Goal: Task Accomplishment & Management: Manage account settings

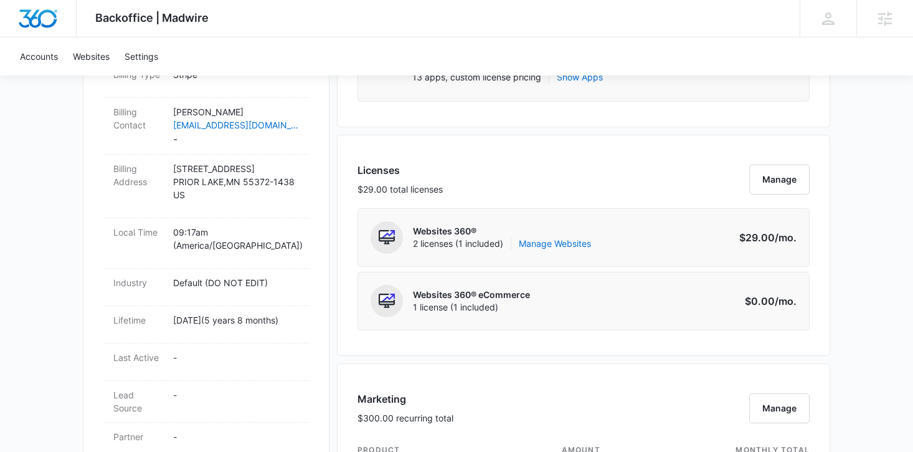
scroll to position [439, 0]
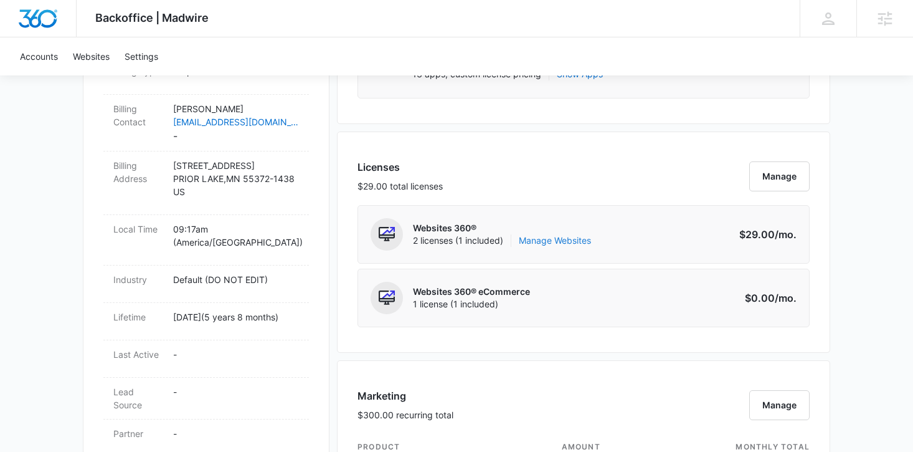
click at [559, 242] on link "Manage Websites" at bounding box center [555, 240] width 72 height 12
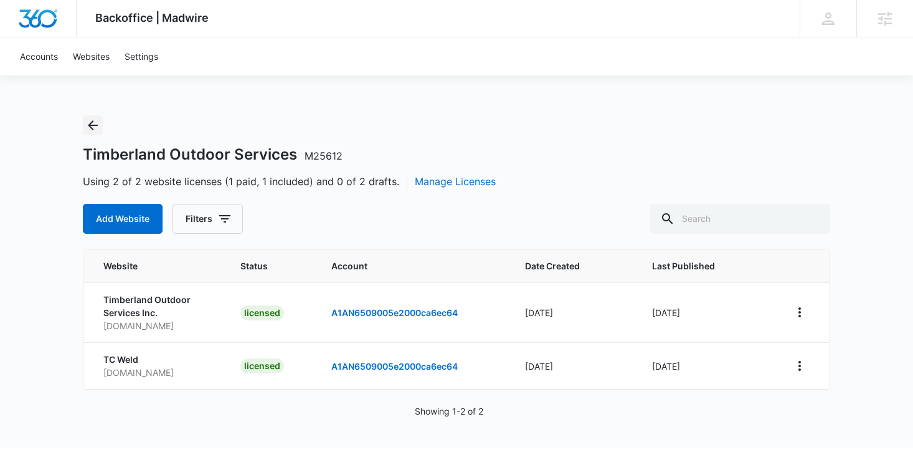
click at [92, 121] on icon "Back" at bounding box center [93, 125] width 10 height 10
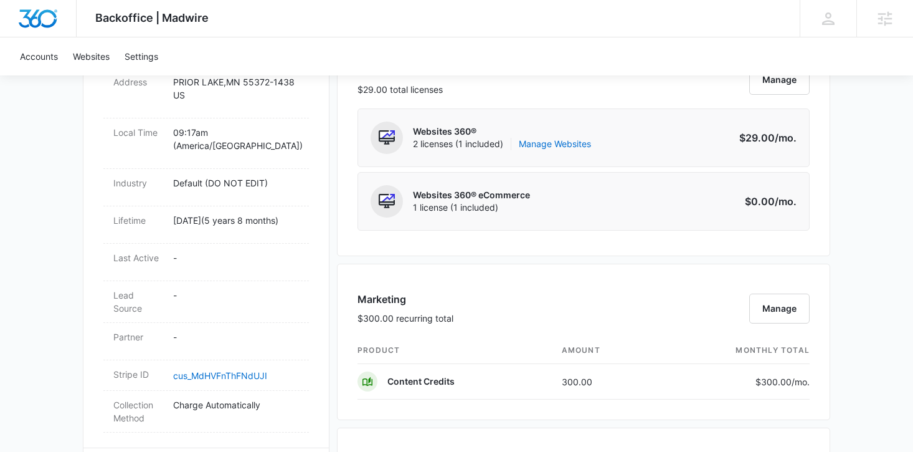
scroll to position [535, 0]
click at [541, 150] on link "Manage Websites" at bounding box center [555, 145] width 72 height 12
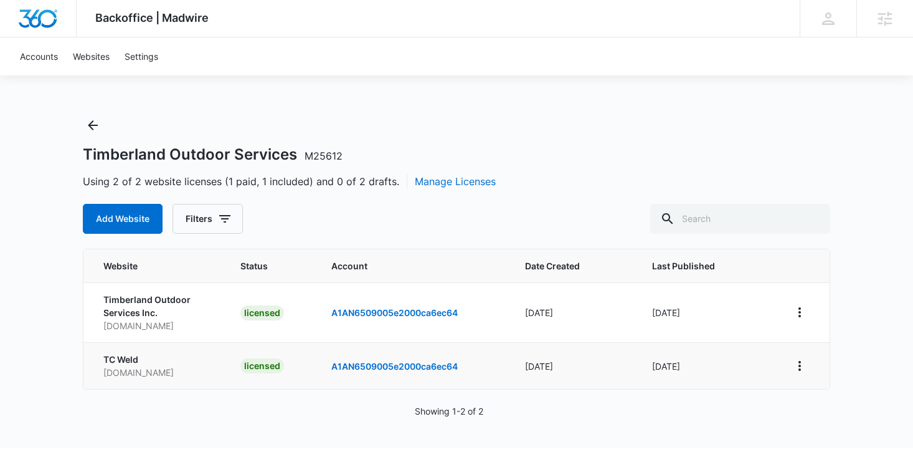
click at [150, 373] on p "www.tc-weld.com" at bounding box center [156, 372] width 107 height 13
drag, startPoint x: 186, startPoint y: 373, endPoint x: 98, endPoint y: 372, distance: 87.9
click at [98, 372] on td "TC Weld www.tc-weld.com" at bounding box center [154, 365] width 142 height 47
copy p "www.tc-weld.com"
click at [97, 122] on icon "Back" at bounding box center [92, 125] width 15 height 15
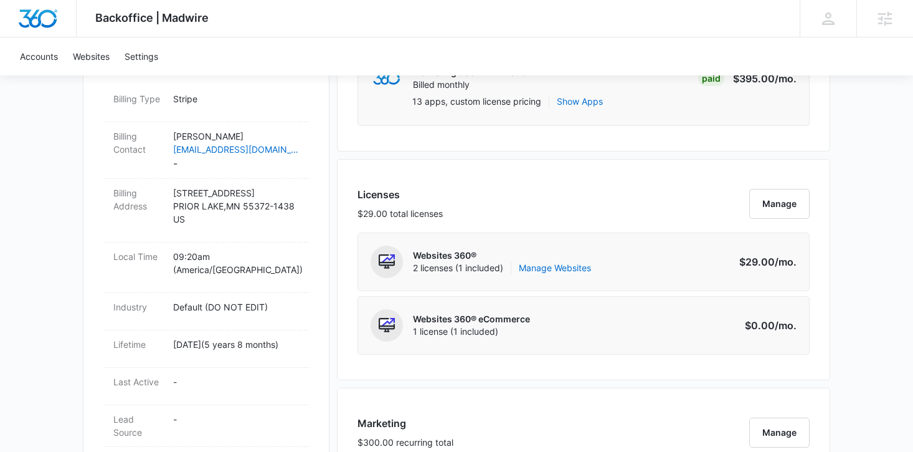
scroll to position [428, 0]
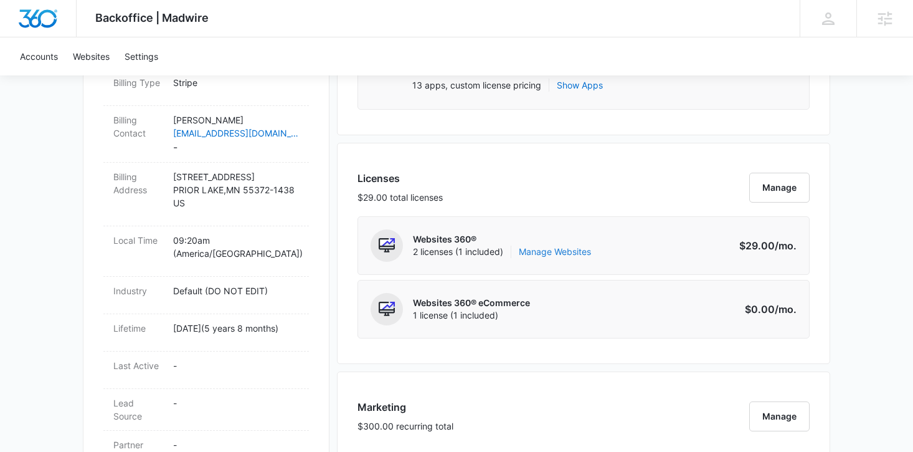
click at [573, 245] on link "Manage Websites" at bounding box center [555, 251] width 72 height 12
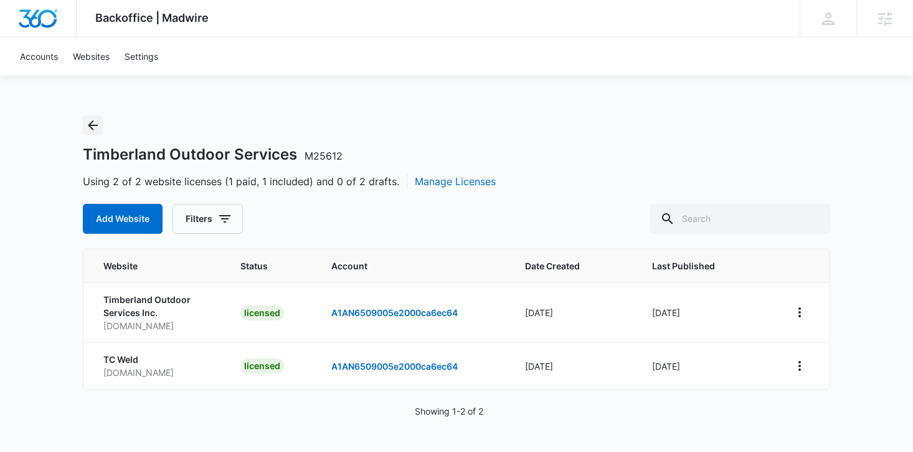
click at [98, 126] on icon "Back" at bounding box center [92, 125] width 15 height 15
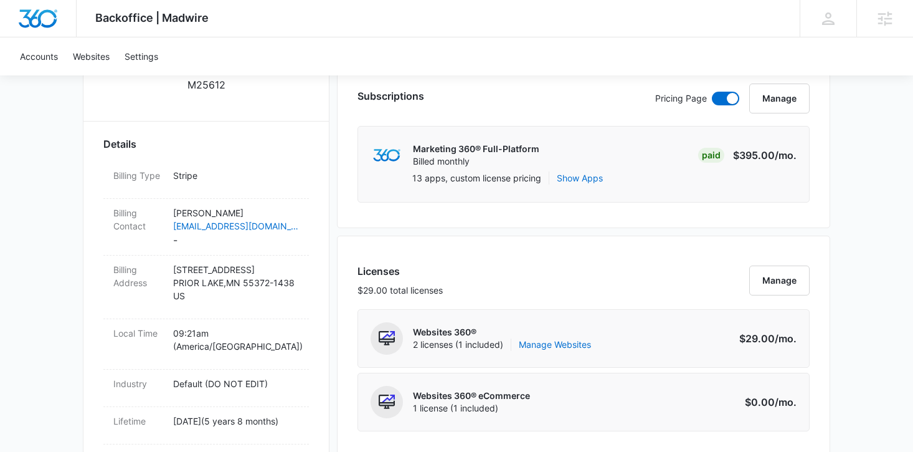
scroll to position [338, 0]
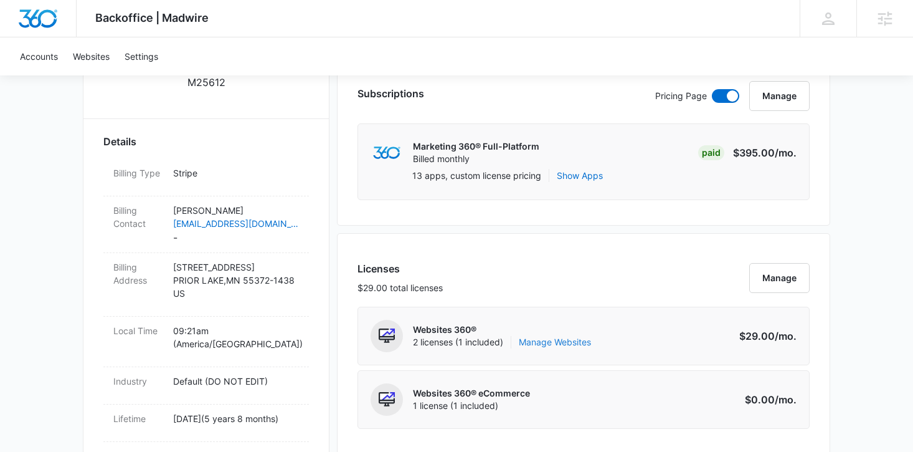
click at [542, 338] on link "Manage Websites" at bounding box center [555, 342] width 72 height 12
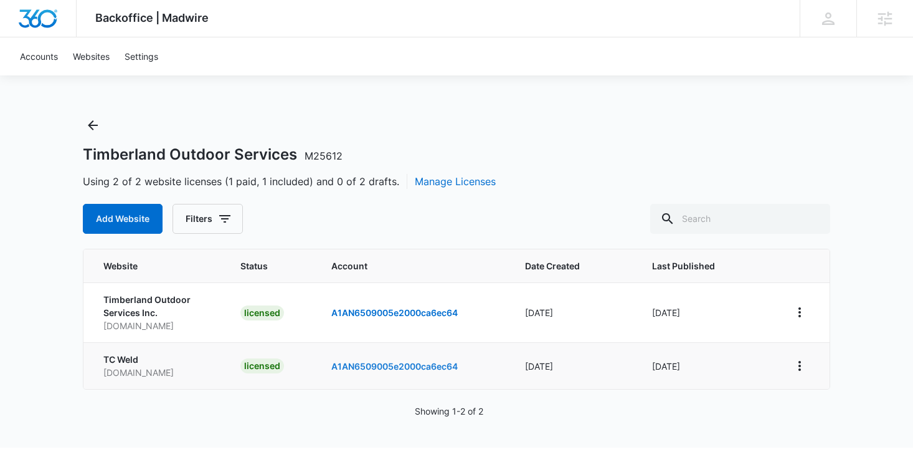
click at [374, 366] on link "A1AN6509005e2000ca6ec64" at bounding box center [394, 366] width 126 height 11
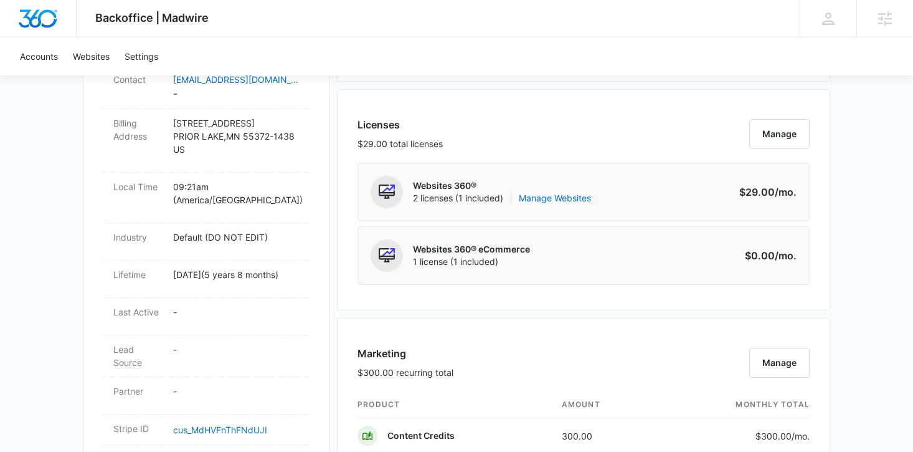
scroll to position [485, 0]
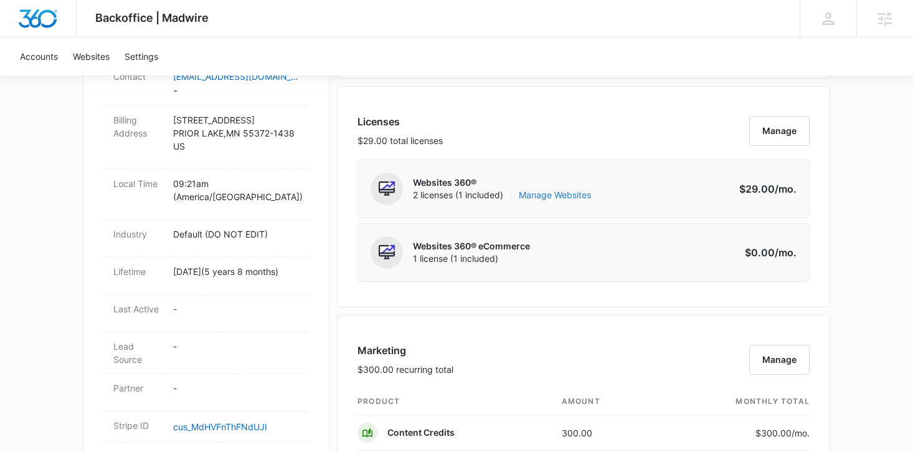
click at [558, 194] on link "Manage Websites" at bounding box center [555, 195] width 72 height 12
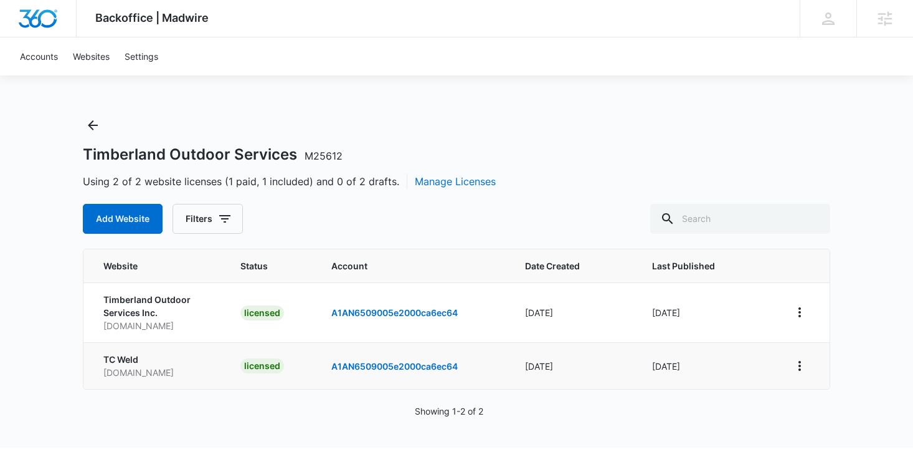
click at [123, 364] on p "TC Weld" at bounding box center [156, 359] width 107 height 13
drag, startPoint x: 176, startPoint y: 368, endPoint x: 95, endPoint y: 368, distance: 80.4
click at [95, 368] on td "TC Weld www.tc-weld.com" at bounding box center [154, 365] width 142 height 47
click at [97, 125] on icon "Back" at bounding box center [93, 125] width 10 height 10
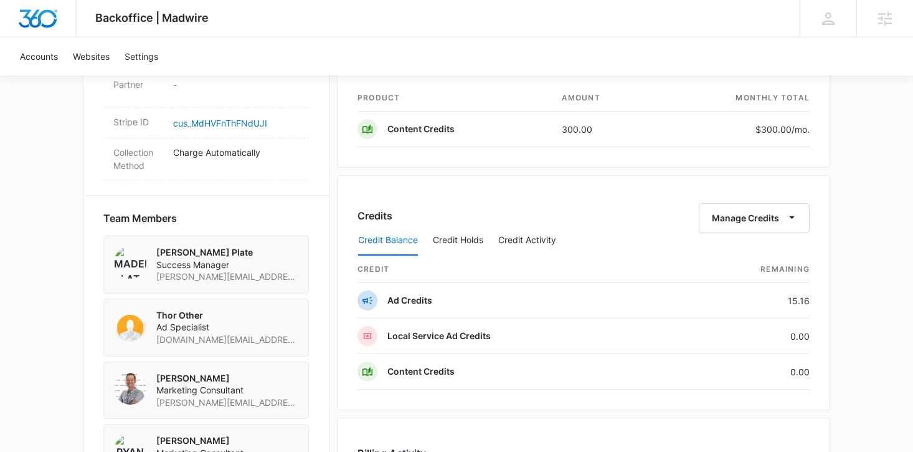
scroll to position [790, 0]
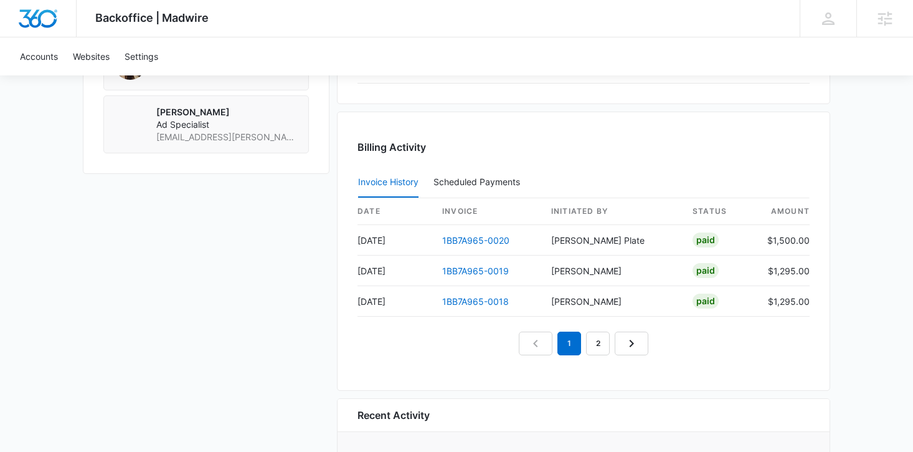
scroll to position [1165, 0]
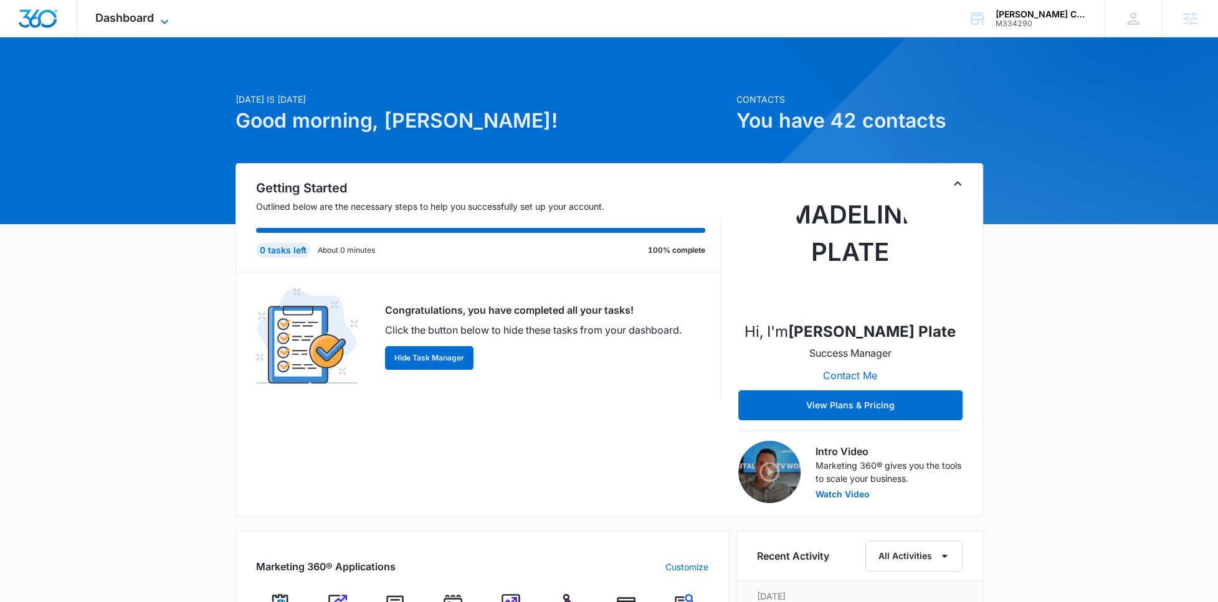
click at [142, 11] on span "Dashboard" at bounding box center [124, 17] width 59 height 13
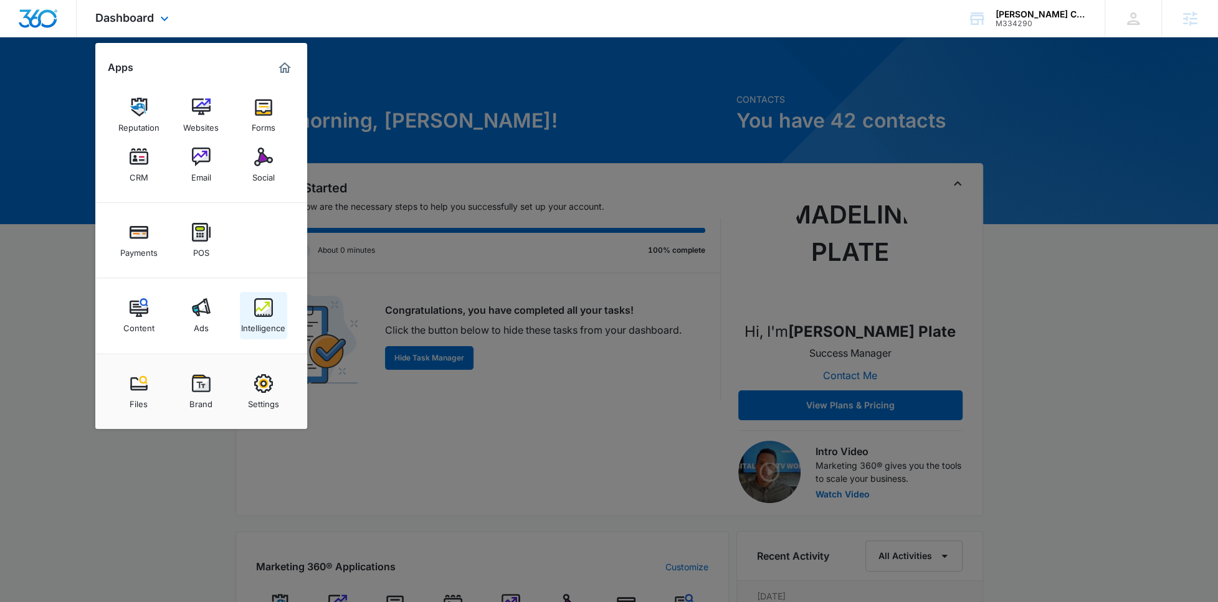
click at [261, 306] on img at bounding box center [263, 307] width 19 height 19
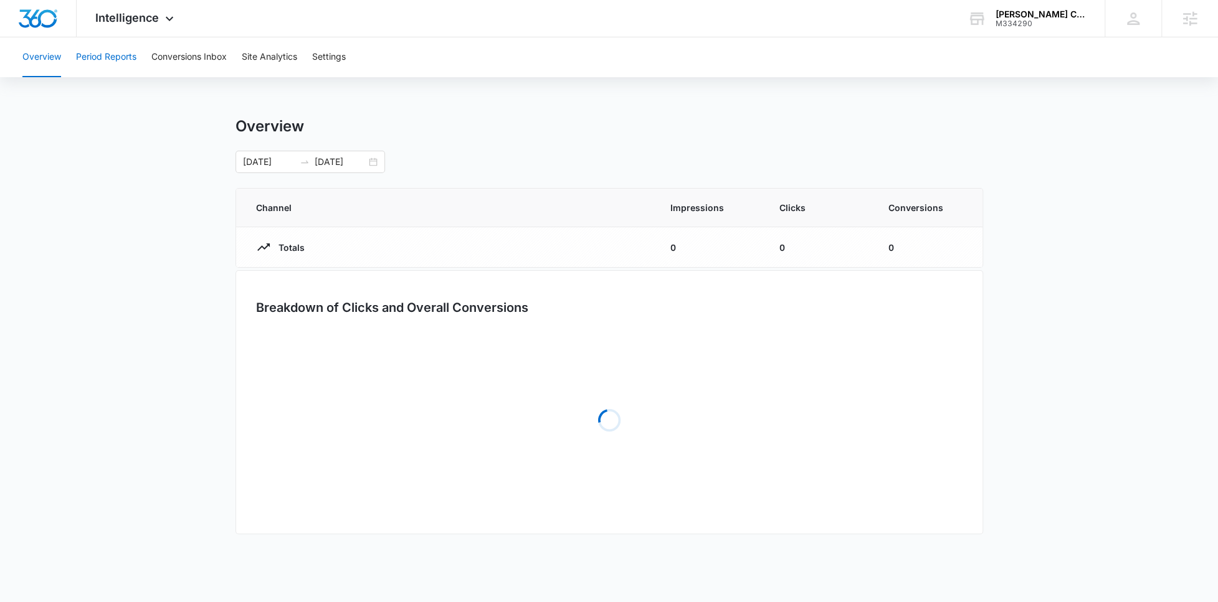
click at [115, 59] on button "Period Reports" at bounding box center [106, 57] width 60 height 40
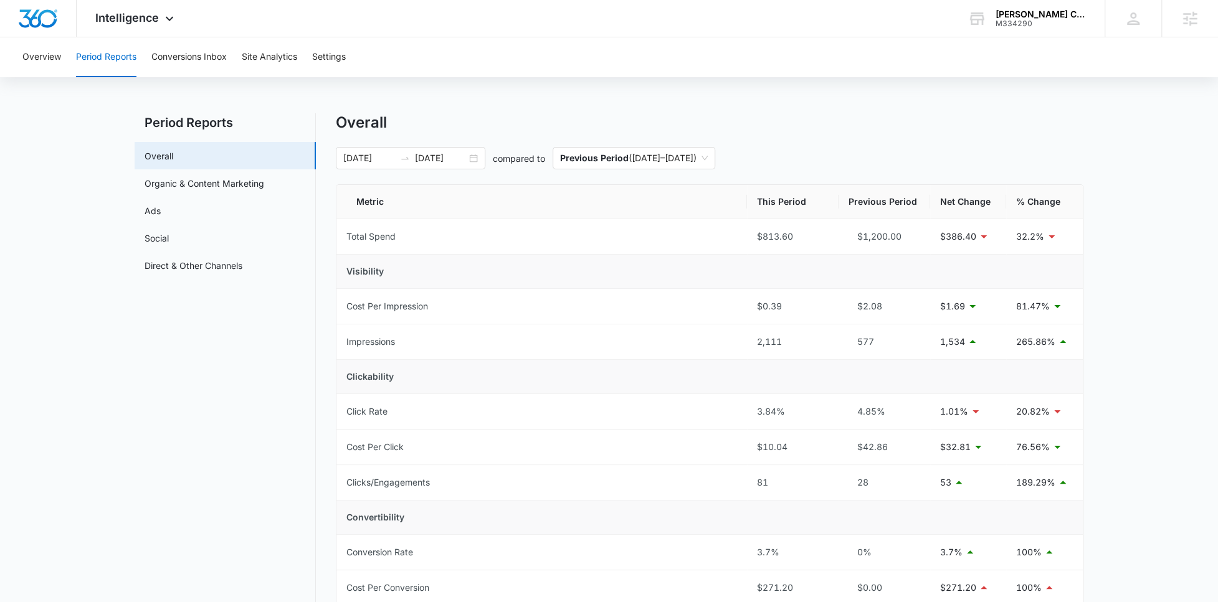
scroll to position [3, 0]
click at [436, 153] on input "09/23/2025" at bounding box center [441, 159] width 52 height 14
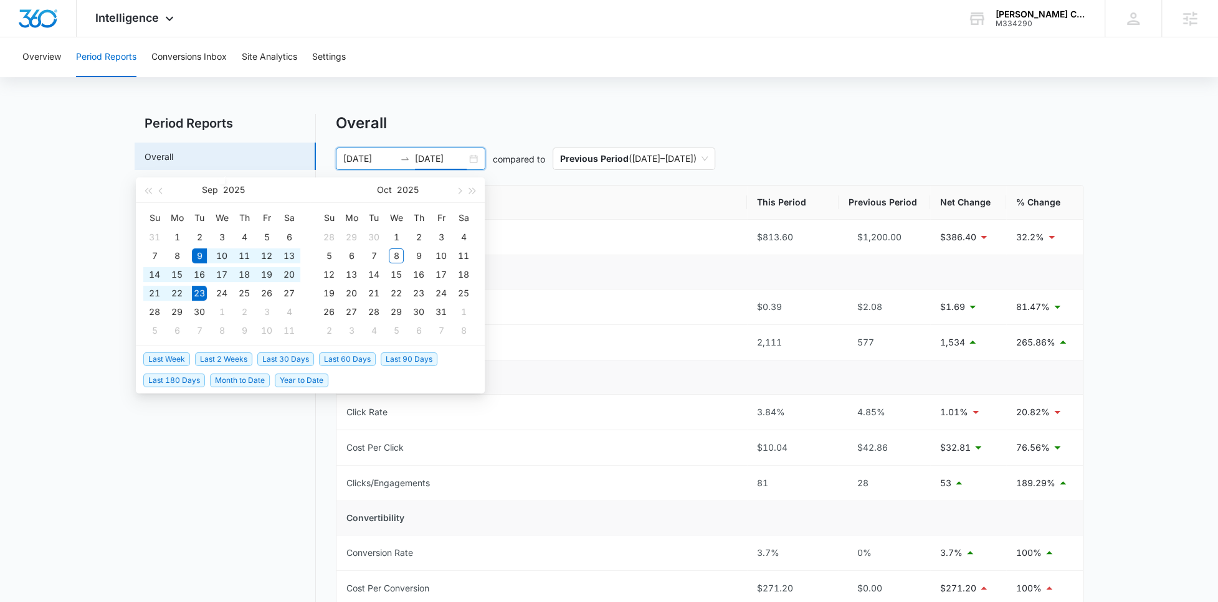
type input "09/23/2025"
click at [277, 356] on span "Last 30 Days" at bounding box center [285, 359] width 57 height 14
type input "09/07/2025"
type input "10/07/2025"
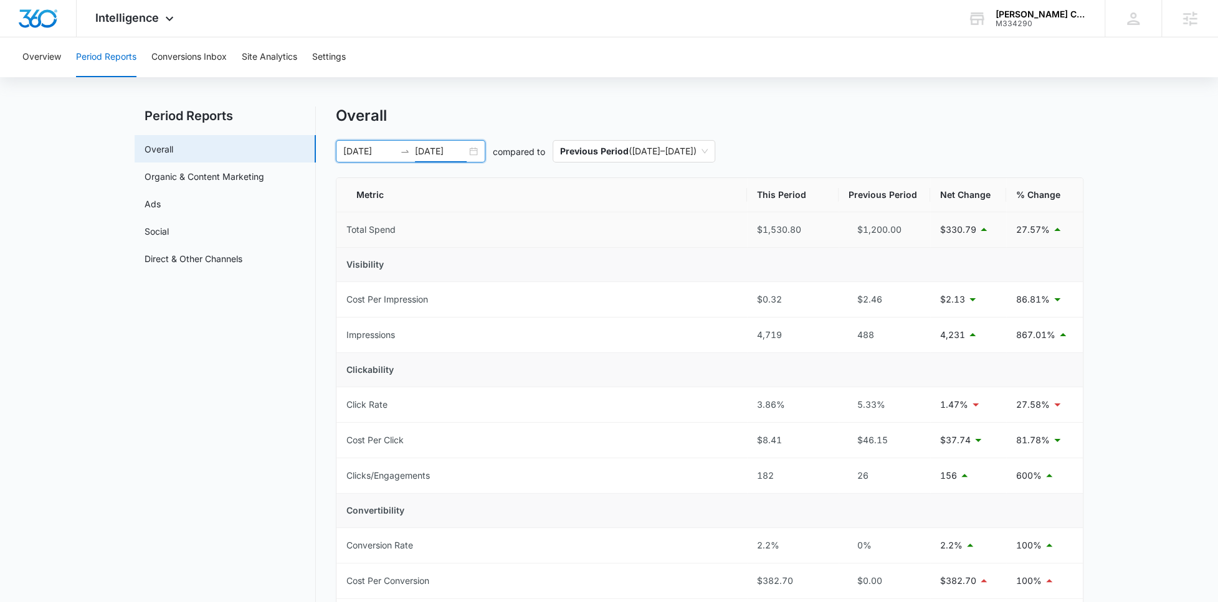
scroll to position [0, 0]
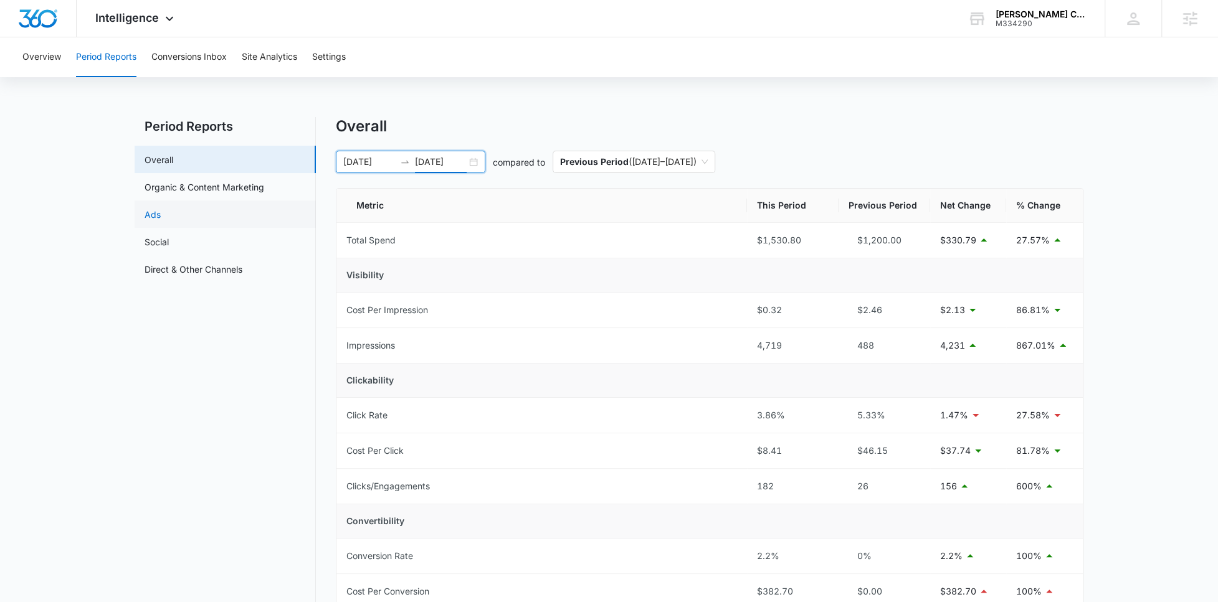
click at [161, 210] on link "Ads" at bounding box center [153, 214] width 16 height 13
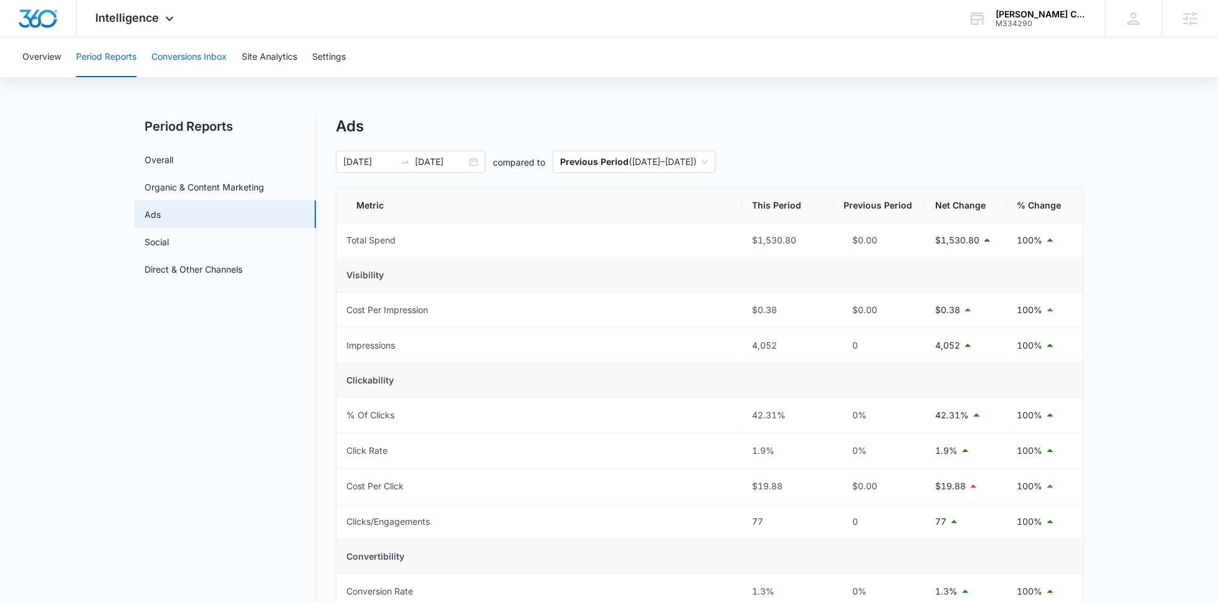
click at [179, 57] on button "Conversions Inbox" at bounding box center [188, 57] width 75 height 40
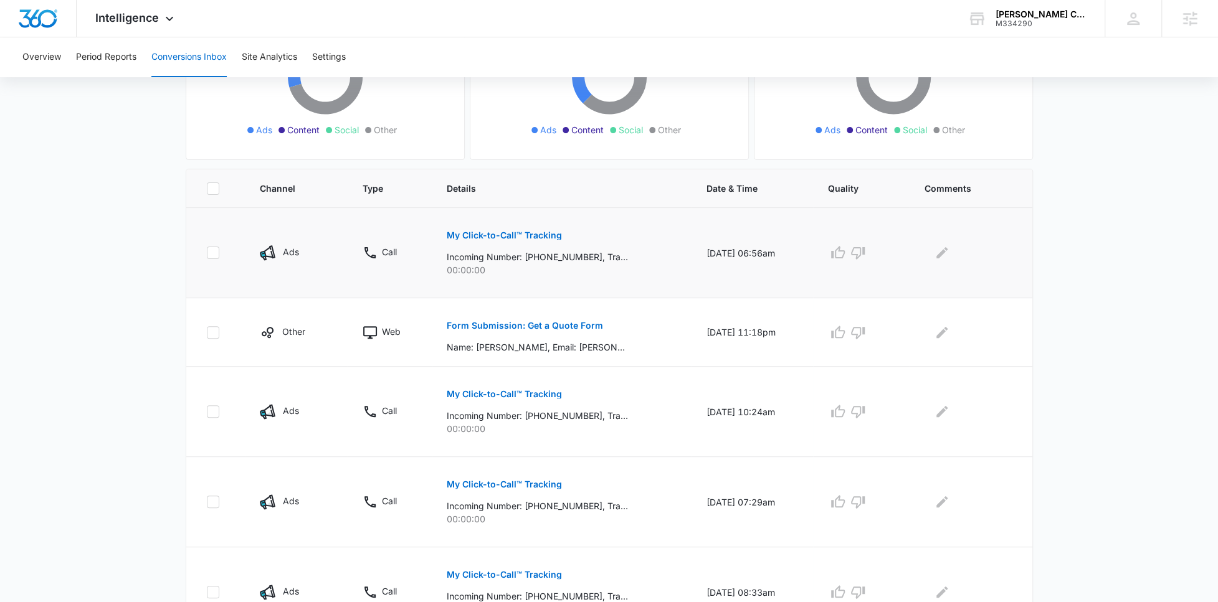
scroll to position [193, 0]
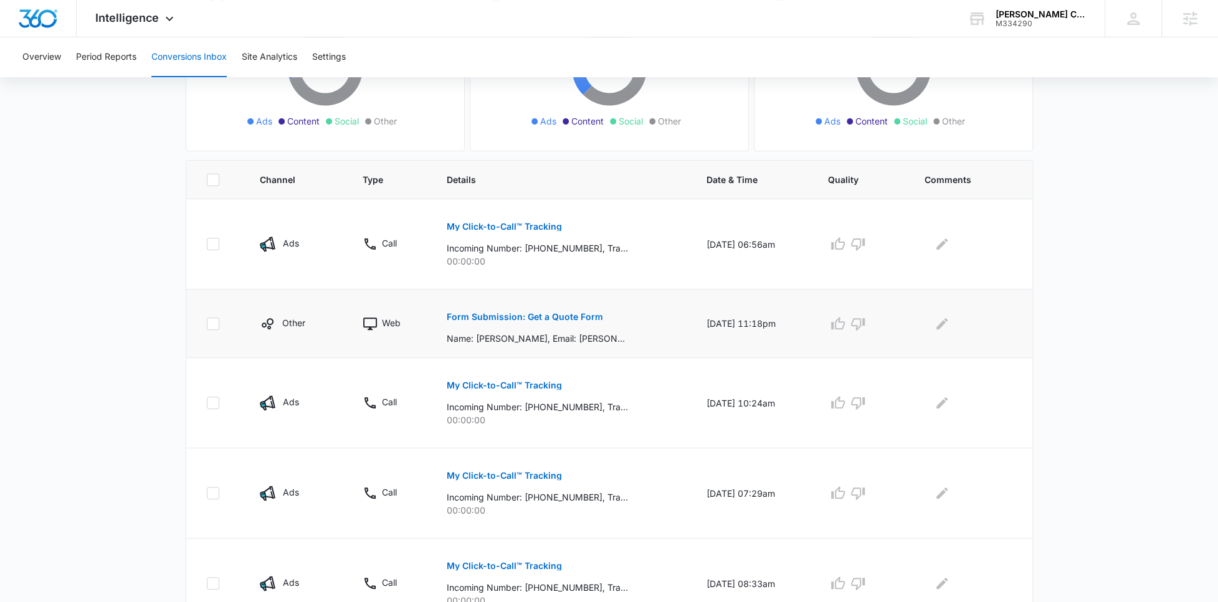
click at [487, 321] on button "Form Submission: Get a Quote Form" at bounding box center [525, 317] width 156 height 30
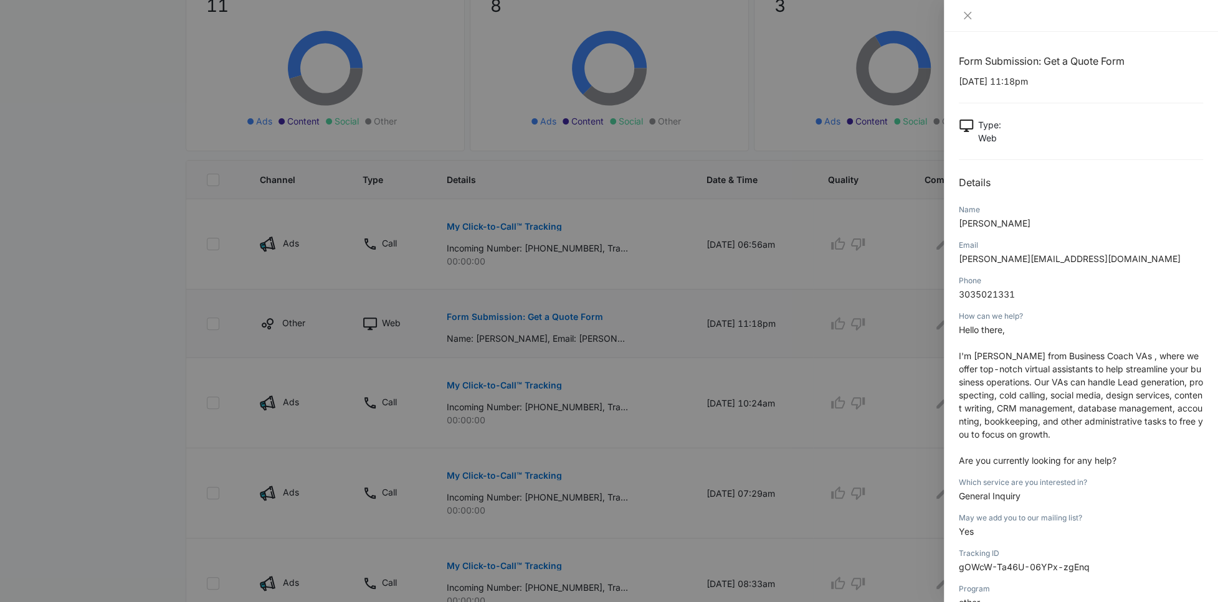
click at [487, 321] on div at bounding box center [609, 301] width 1218 height 602
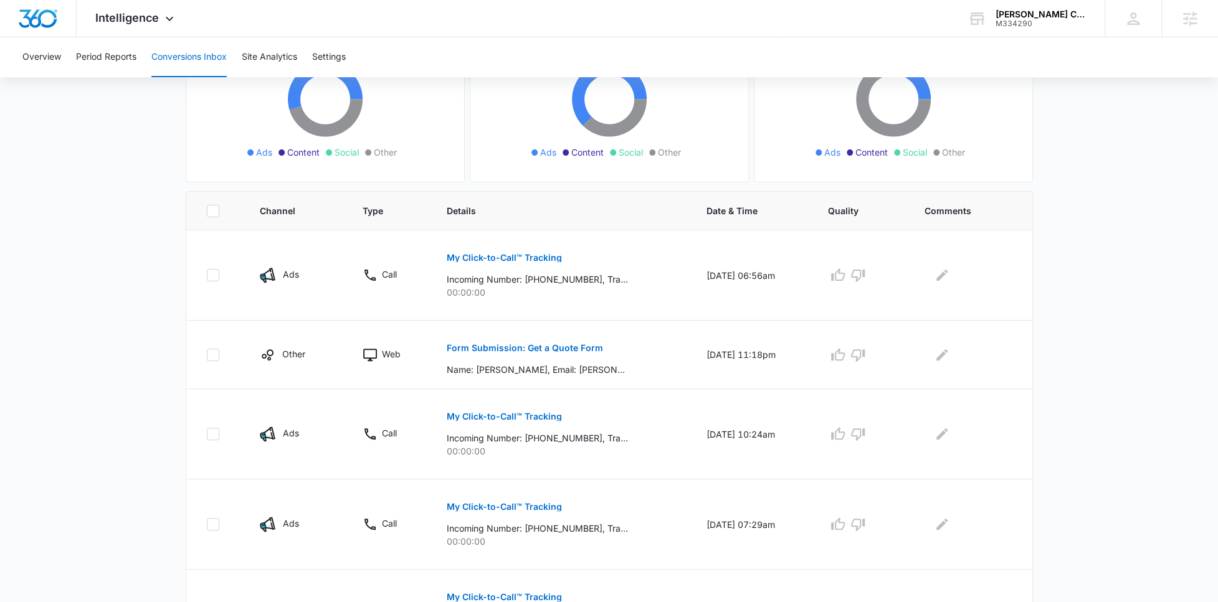
scroll to position [0, 0]
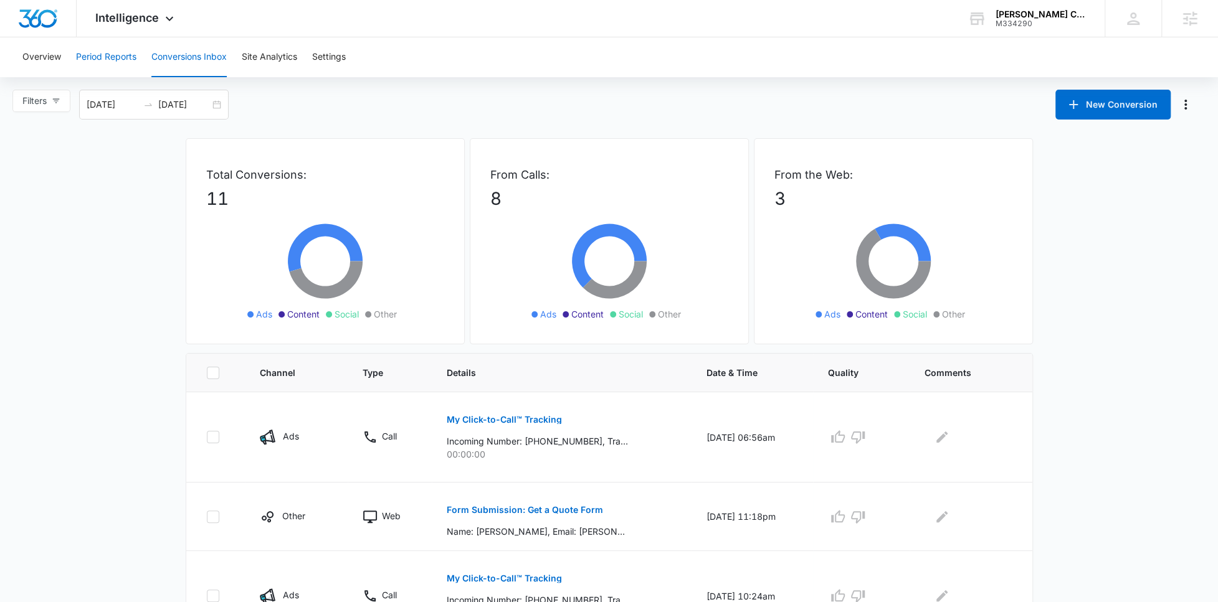
click at [110, 72] on button "Period Reports" at bounding box center [106, 57] width 60 height 40
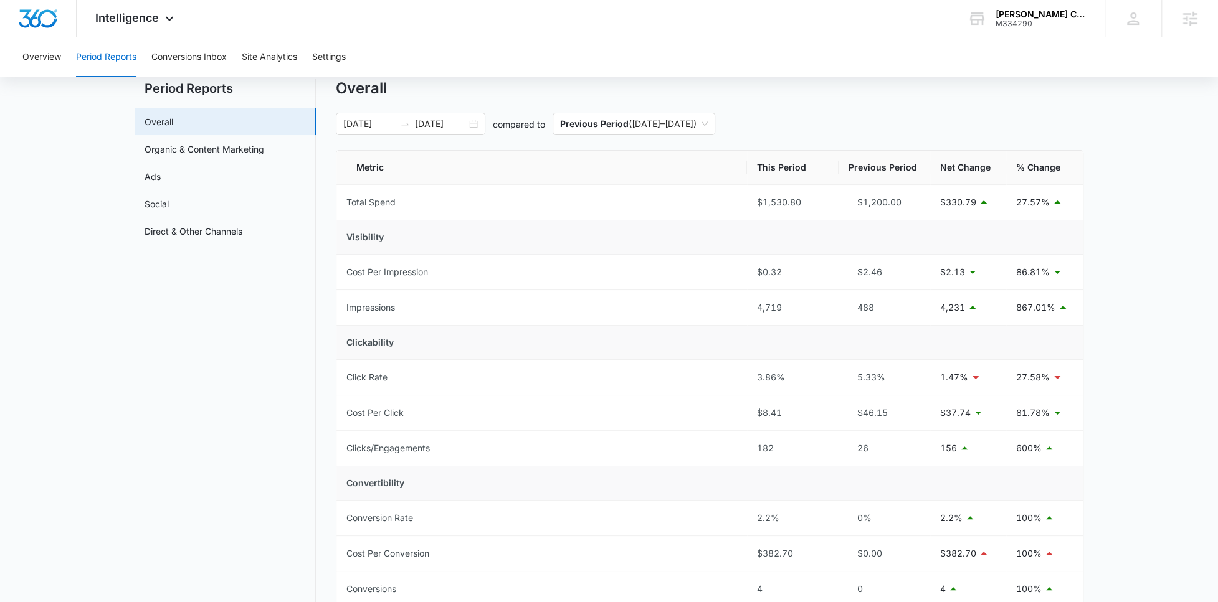
scroll to position [37, 0]
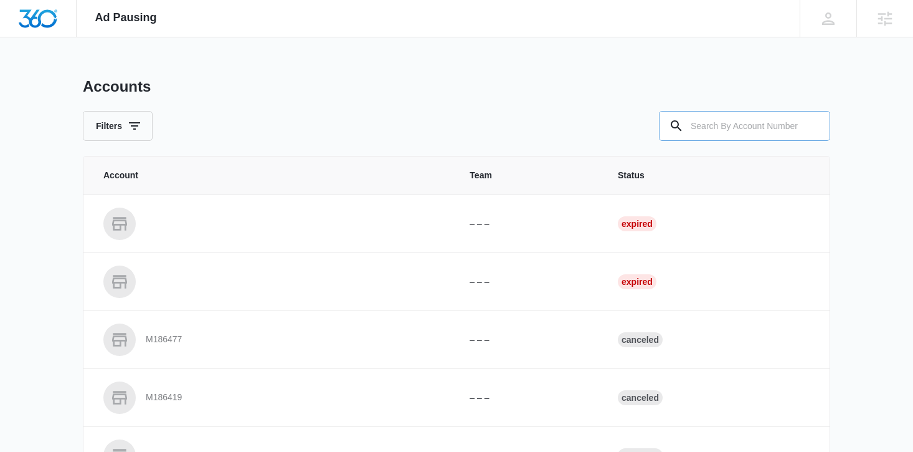
click at [707, 130] on input "text" at bounding box center [744, 126] width 171 height 30
type input "M334290"
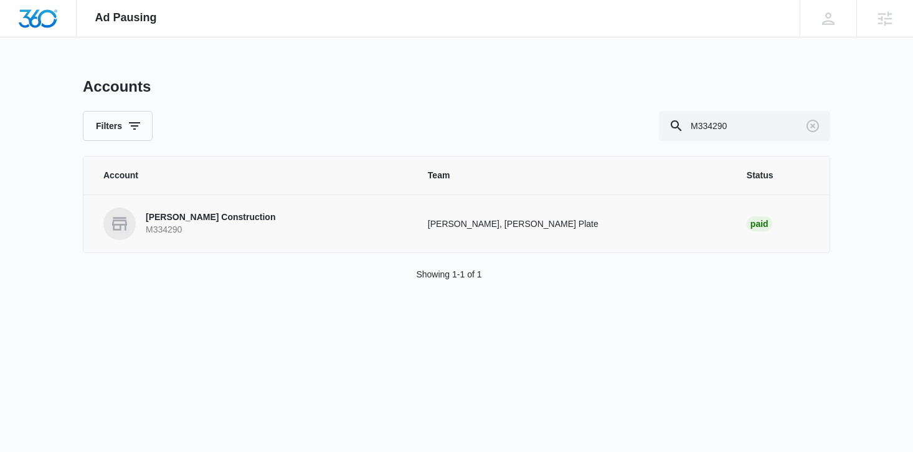
click at [171, 227] on p "M334290" at bounding box center [211, 230] width 130 height 12
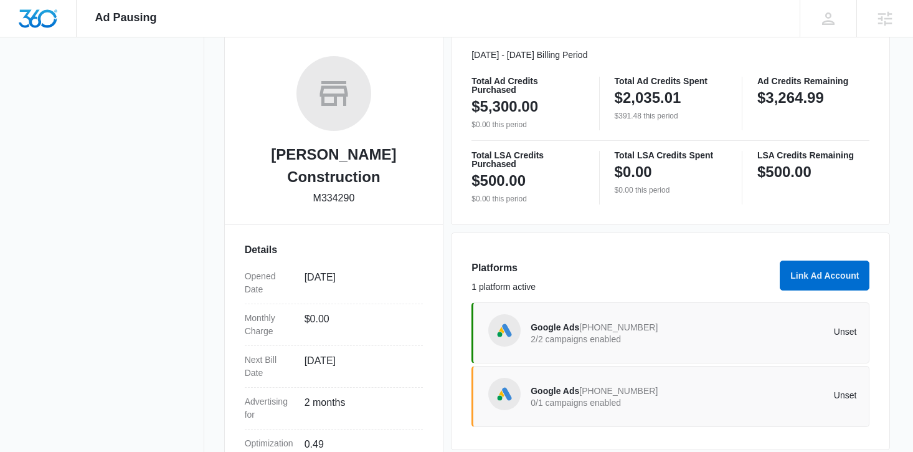
scroll to position [298, 0]
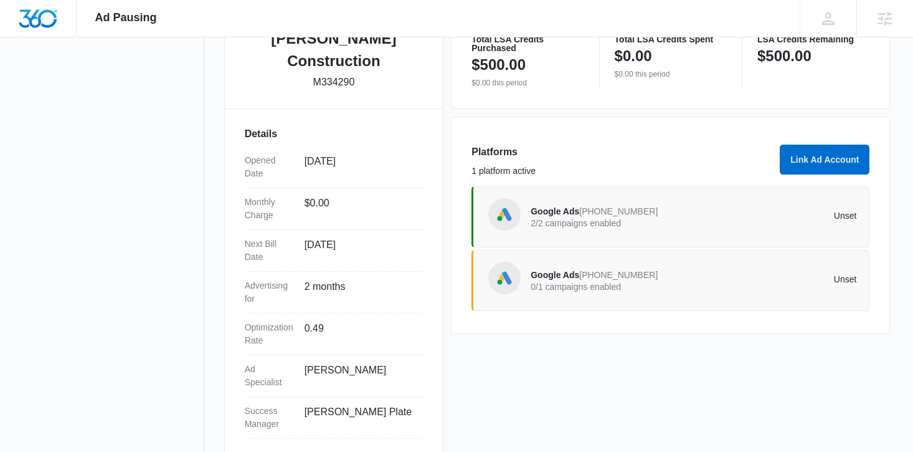
click at [609, 284] on p "0/1 campaigns enabled" at bounding box center [612, 286] width 163 height 9
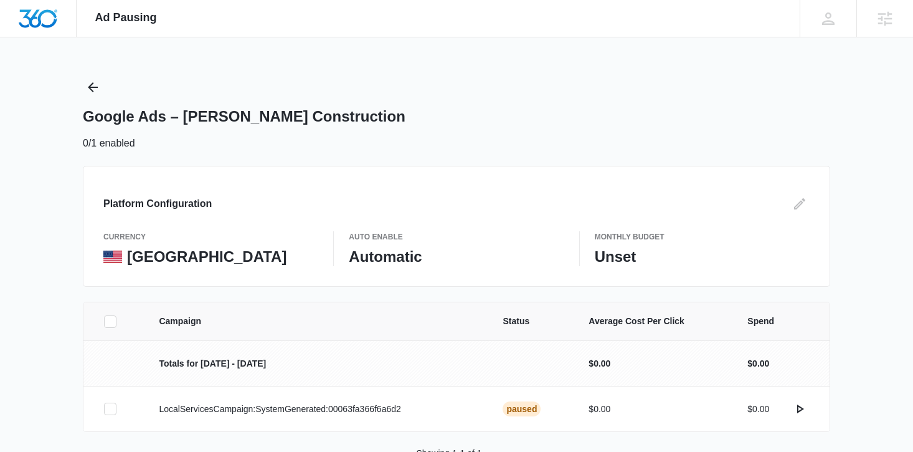
scroll to position [38, 0]
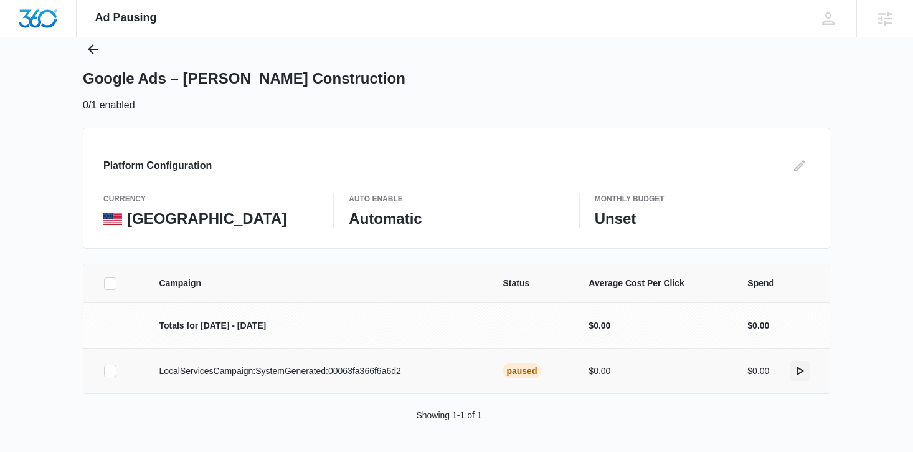
click at [801, 372] on icon "actions.activate" at bounding box center [800, 370] width 7 height 9
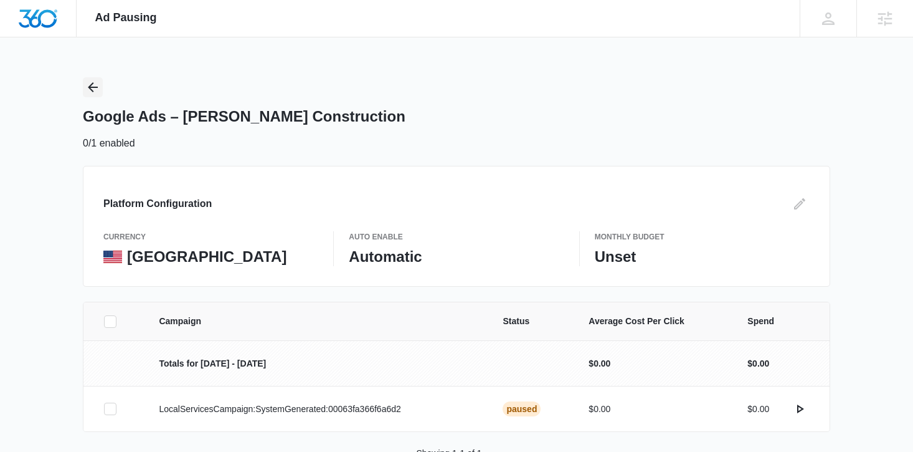
click at [88, 86] on icon "Back" at bounding box center [92, 87] width 15 height 15
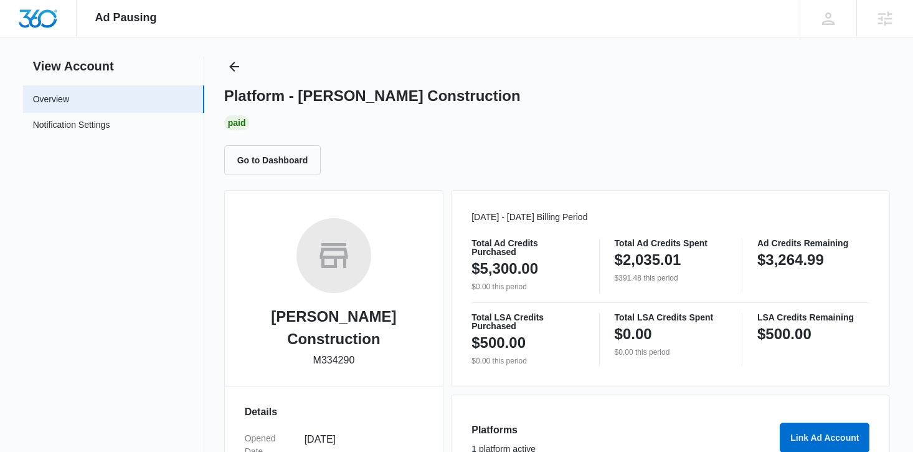
scroll to position [22, 0]
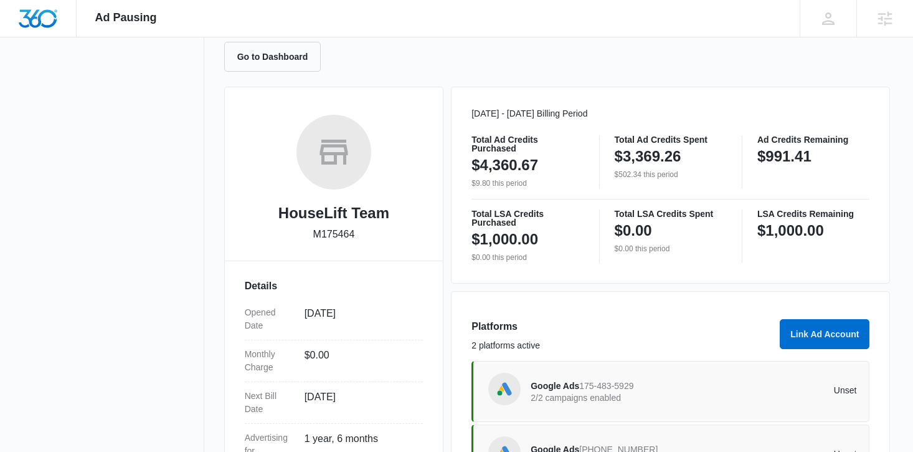
scroll to position [298, 0]
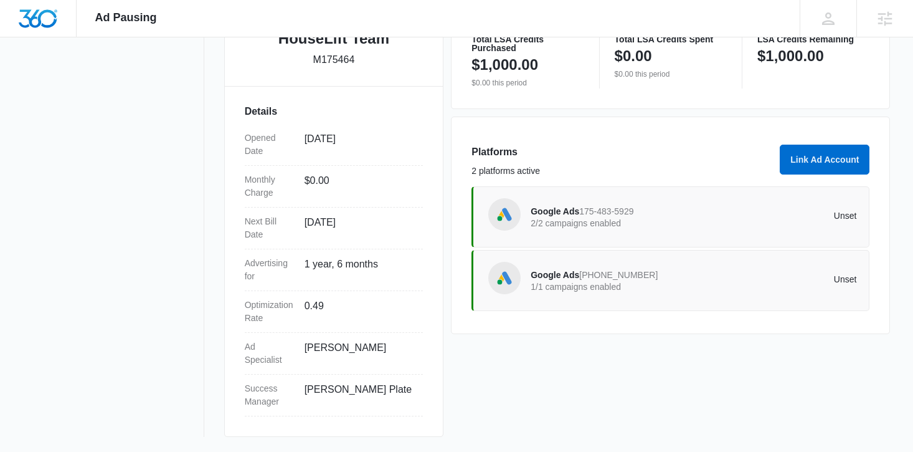
click at [651, 287] on p "1/1 campaigns enabled" at bounding box center [612, 286] width 163 height 9
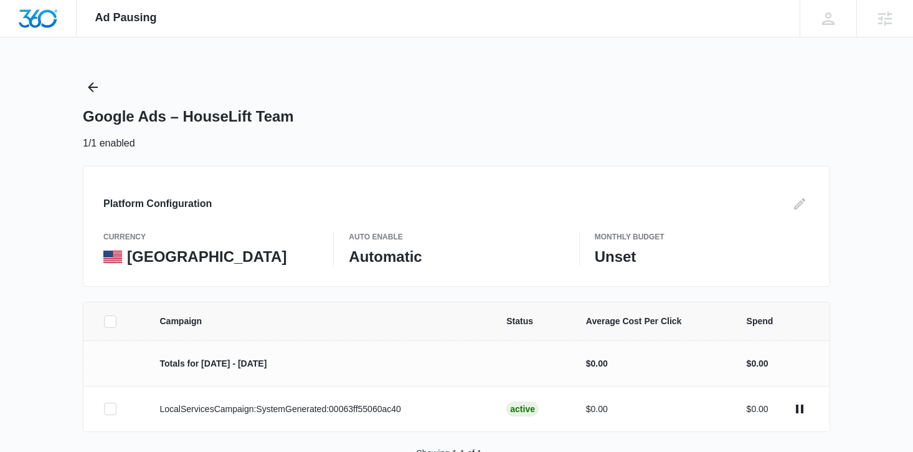
scroll to position [38, 0]
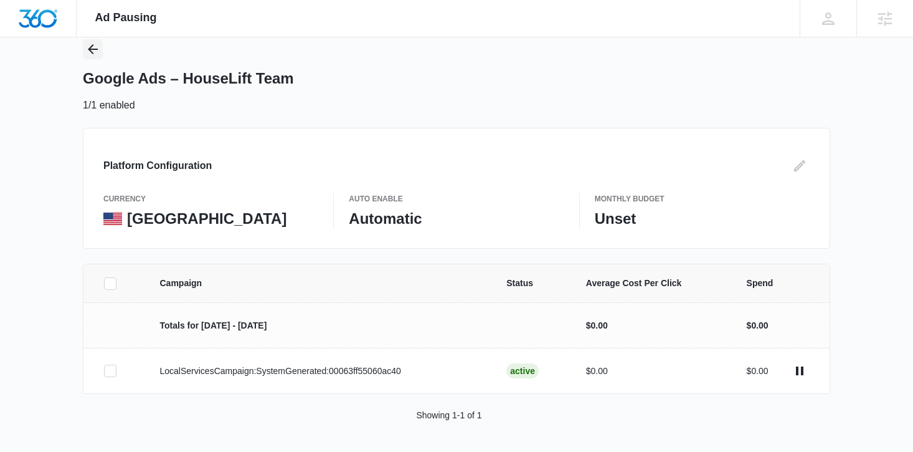
click at [96, 45] on icon "Back" at bounding box center [92, 49] width 15 height 15
